Goal: Information Seeking & Learning: Learn about a topic

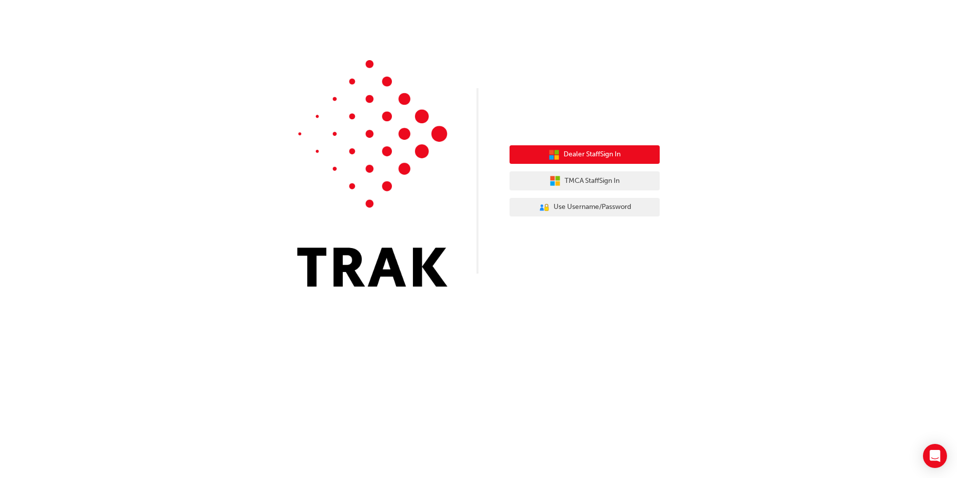
click at [586, 156] on span "Dealer Staff Sign In" at bounding box center [592, 155] width 57 height 12
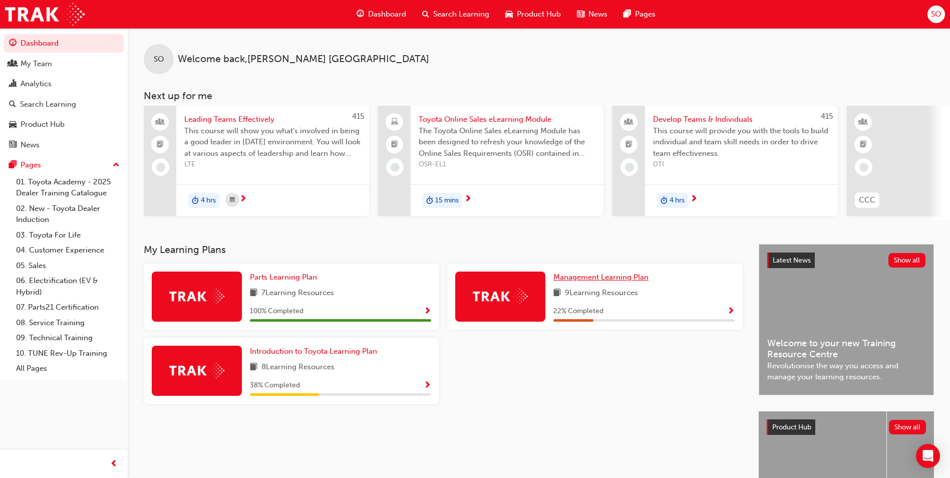
click at [611, 277] on span "Management Learning Plan" at bounding box center [600, 276] width 95 height 9
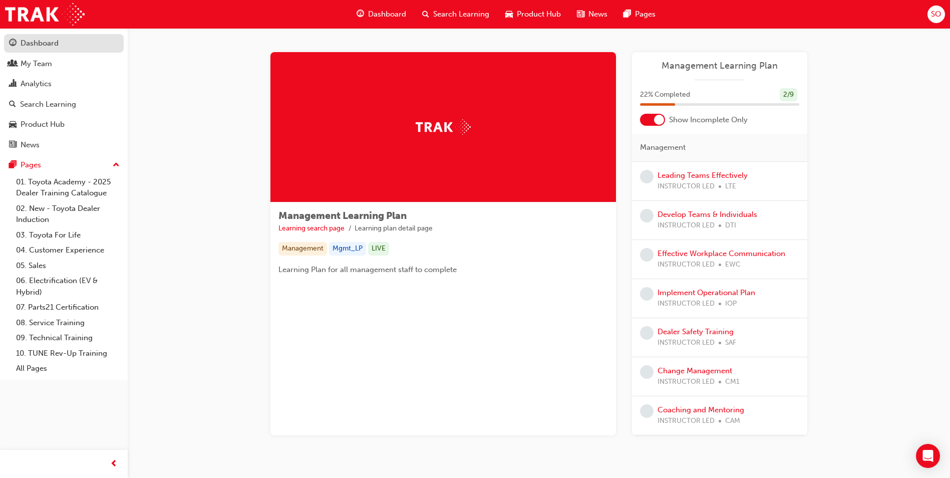
click at [35, 44] on div "Dashboard" at bounding box center [40, 44] width 38 height 12
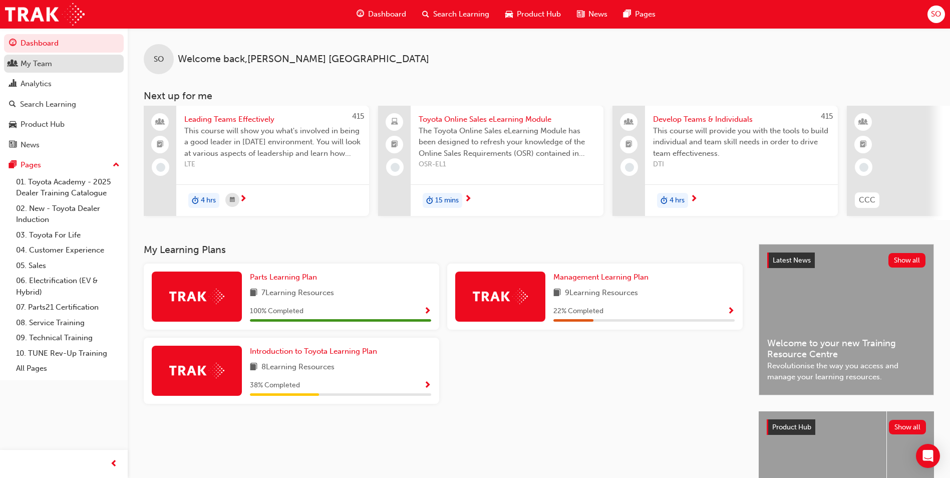
click at [26, 63] on div "My Team" at bounding box center [37, 64] width 32 height 12
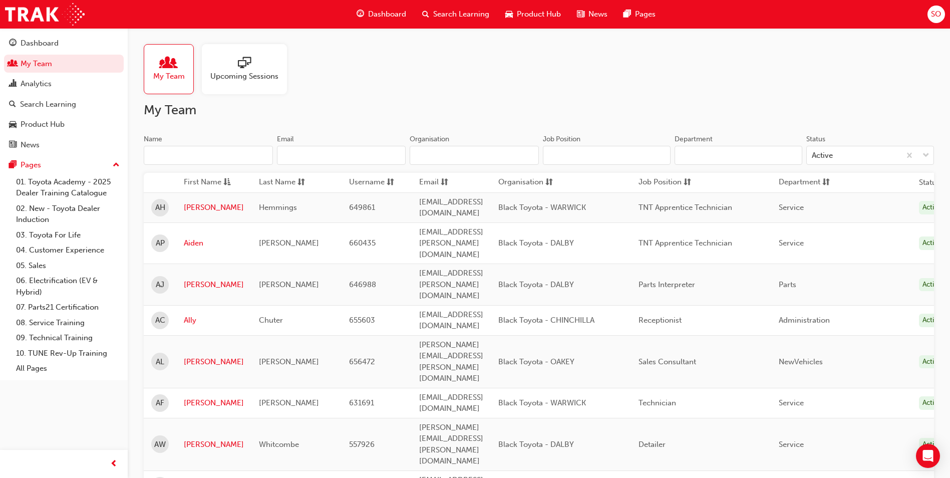
click at [377, 10] on span "Dashboard" at bounding box center [387, 15] width 38 height 12
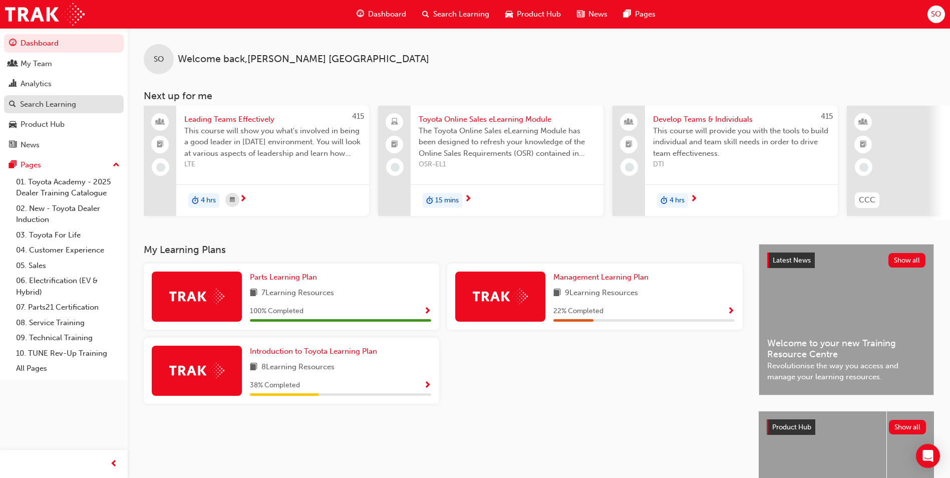
click at [73, 103] on div "Search Learning" at bounding box center [48, 105] width 56 height 12
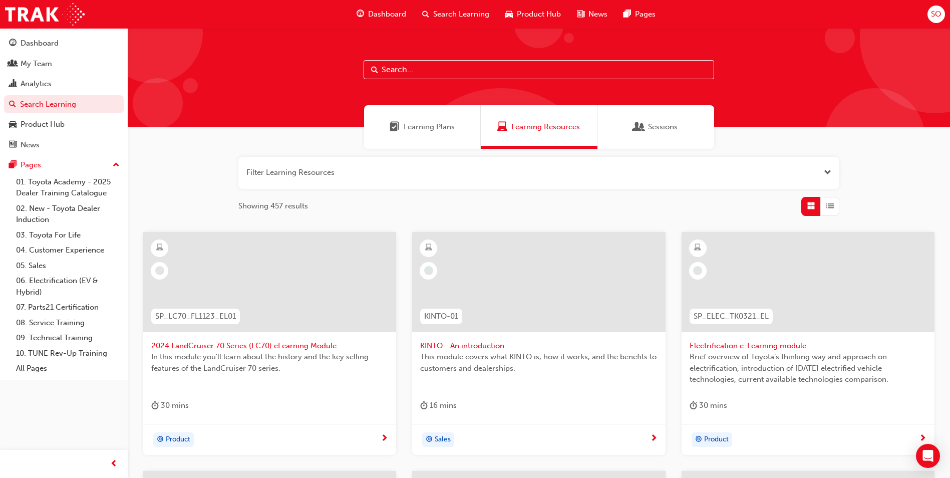
click at [514, 72] on input "text" at bounding box center [538, 69] width 350 height 19
